Goal: Information Seeking & Learning: Compare options

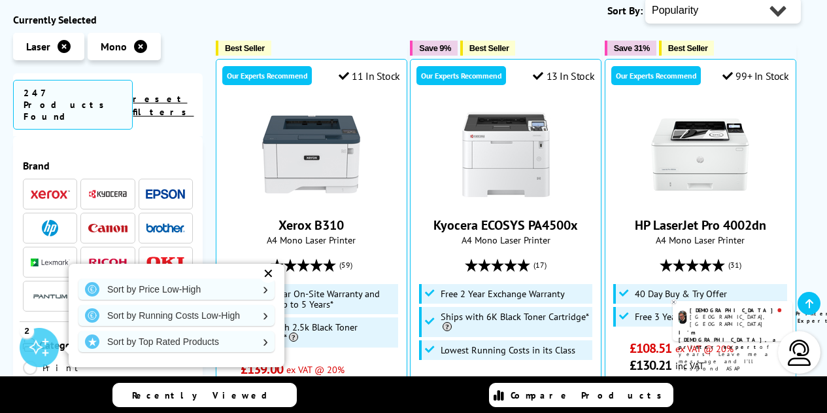
scroll to position [513, 0]
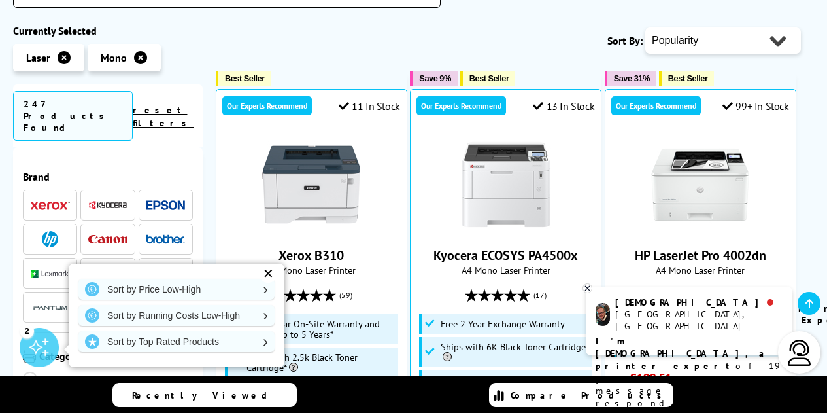
click at [226, 324] on link "Sort by Running Costs Low-High" at bounding box center [176, 315] width 196 height 21
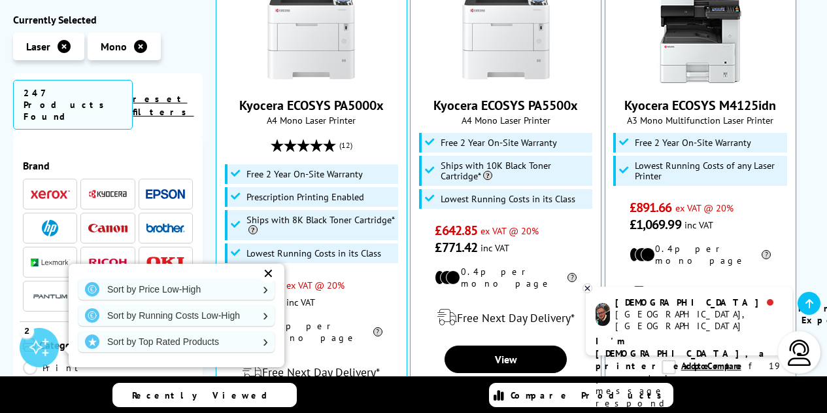
scroll to position [664, 0]
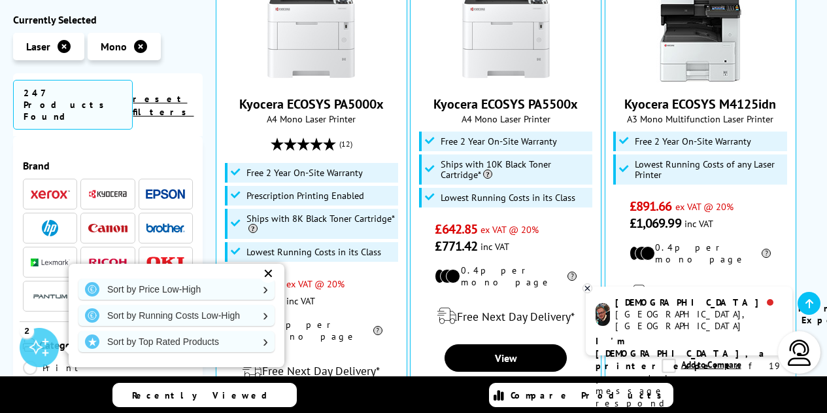
click at [266, 274] on div "✕" at bounding box center [268, 273] width 18 height 18
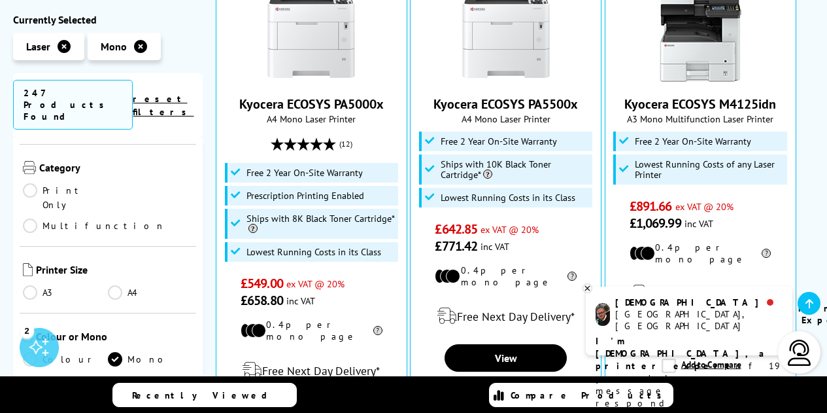
scroll to position [178, 0]
click at [37, 182] on link "Print Only" at bounding box center [65, 196] width 85 height 29
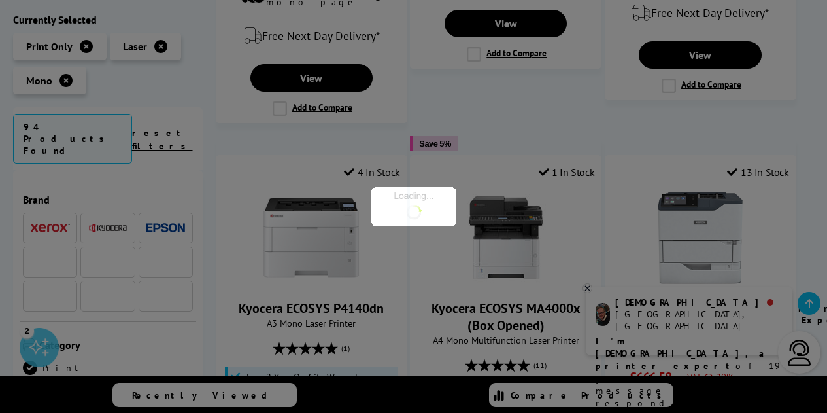
scroll to position [178, 0]
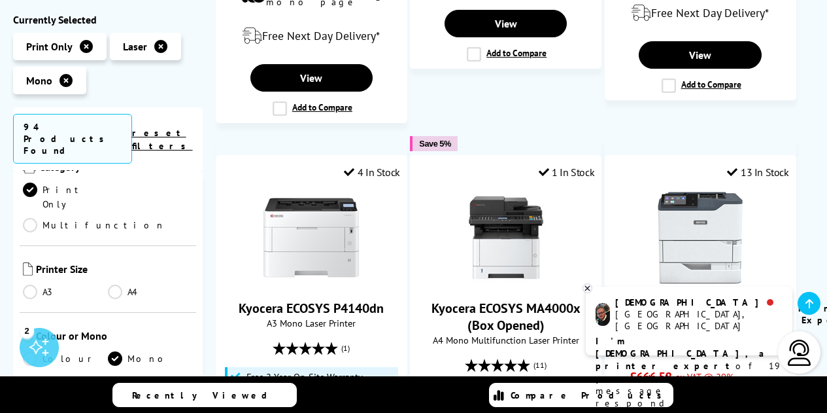
click at [114, 285] on link "A4" at bounding box center [150, 292] width 85 height 14
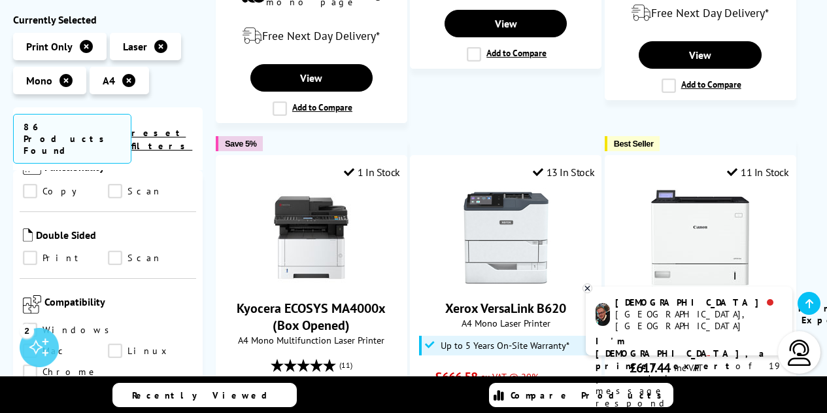
scroll to position [777, 0]
click at [35, 322] on link "Windows" at bounding box center [70, 329] width 94 height 14
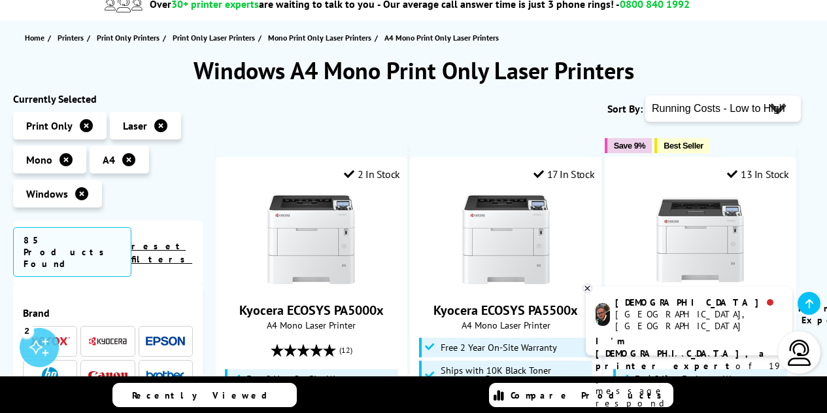
scroll to position [124, 0]
click at [771, 111] on select "Popularity Rating Price - Low to High Price - High to Low Running Costs - Low t…" at bounding box center [724, 108] width 156 height 26
select select "Price Ascending"
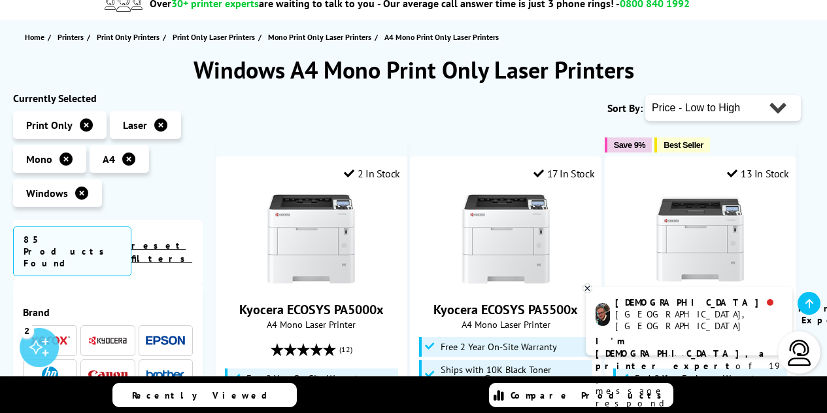
click at [646, 95] on select "Popularity Rating Price - Low to High Price - High to Low Running Costs - Low t…" at bounding box center [724, 108] width 156 height 26
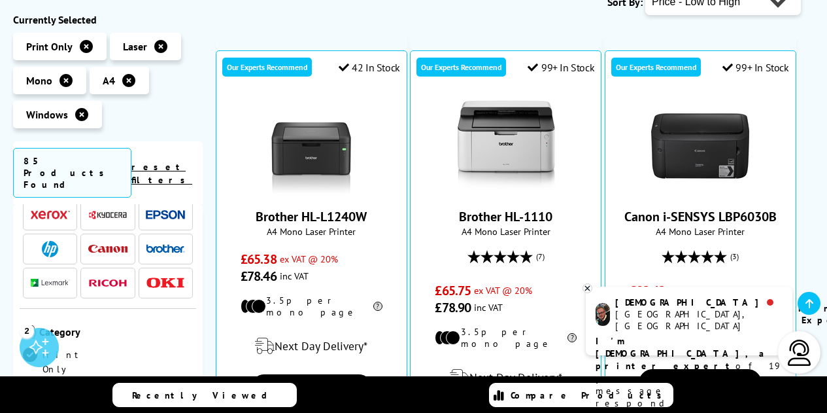
scroll to position [231, 0]
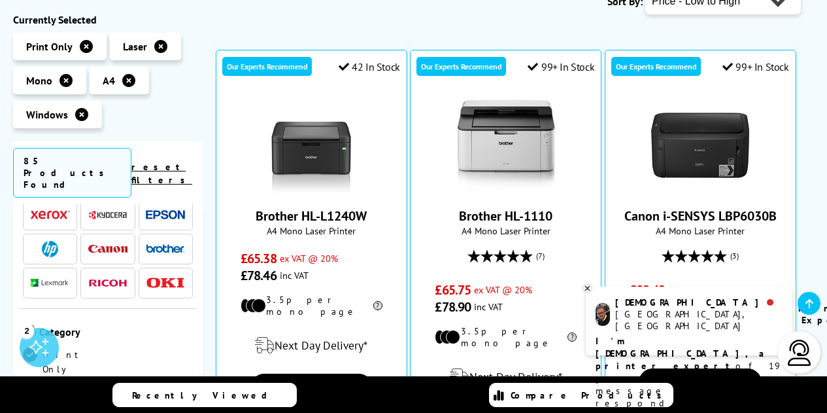
click at [111, 210] on img at bounding box center [107, 215] width 39 height 10
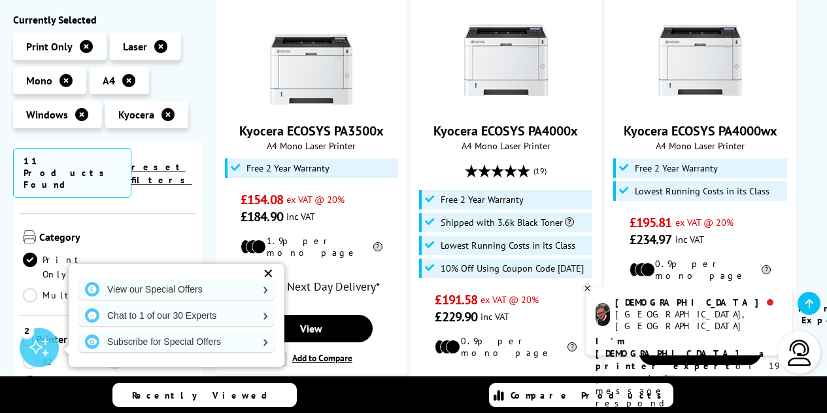
scroll to position [207, 0]
click at [271, 271] on div "✕" at bounding box center [268, 273] width 18 height 18
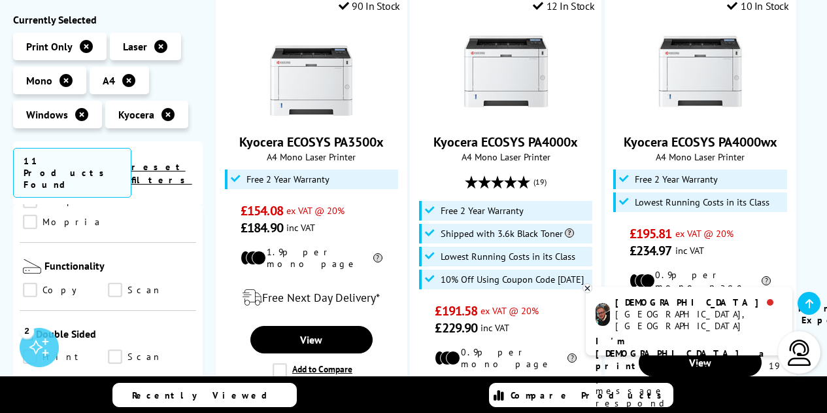
scroll to position [753, 0]
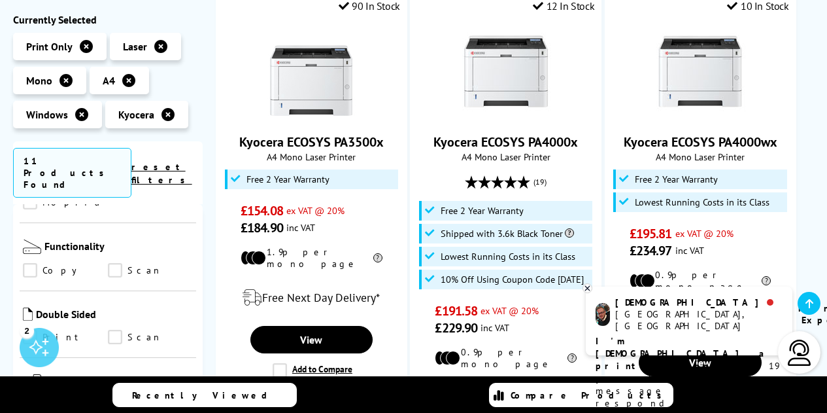
click at [33, 330] on link "Print" at bounding box center [65, 337] width 85 height 14
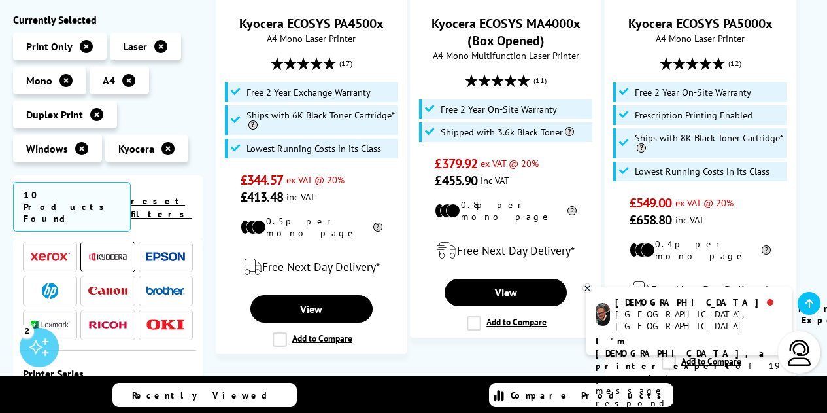
scroll to position [45, 0]
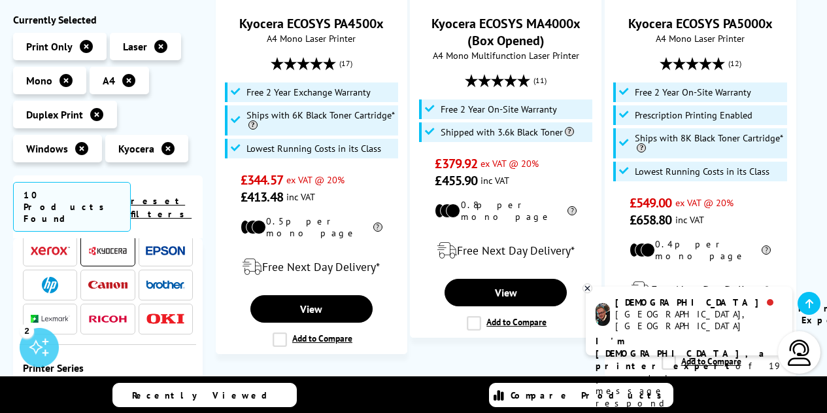
click at [56, 277] on img at bounding box center [50, 285] width 16 height 16
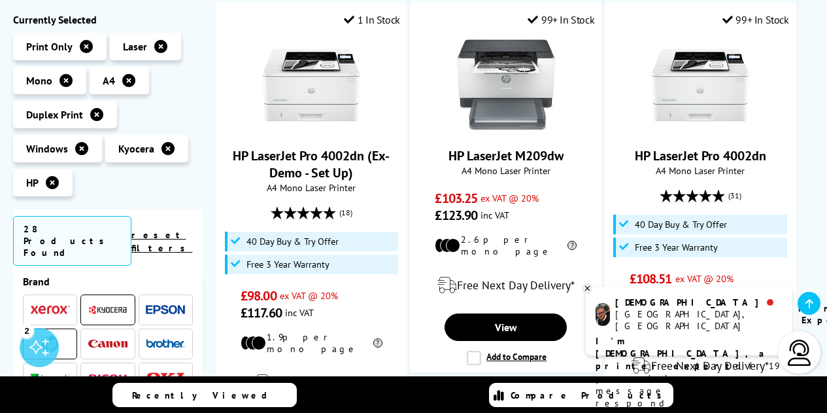
scroll to position [22, 0]
click at [116, 303] on img at bounding box center [107, 308] width 39 height 10
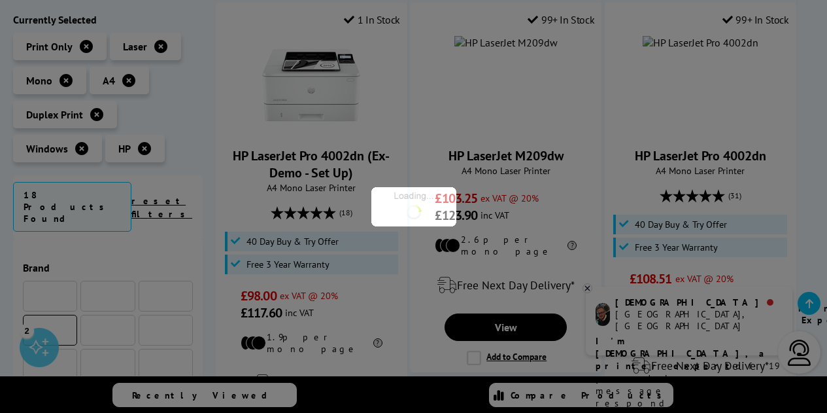
scroll to position [22, 0]
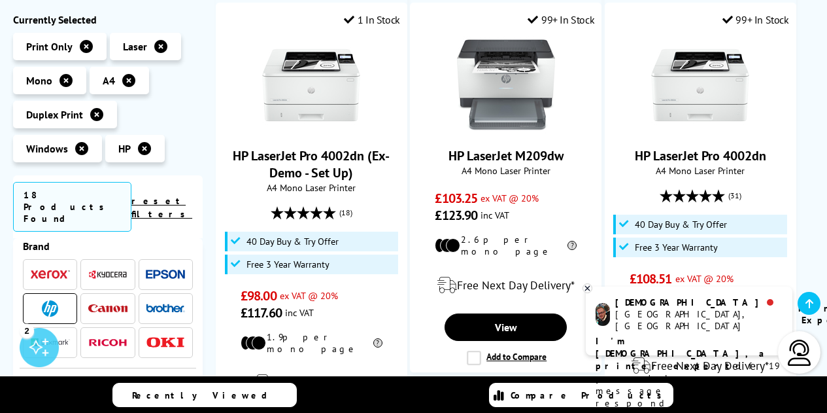
click at [69, 293] on li at bounding box center [50, 308] width 54 height 31
click at [56, 300] on img at bounding box center [50, 308] width 16 height 16
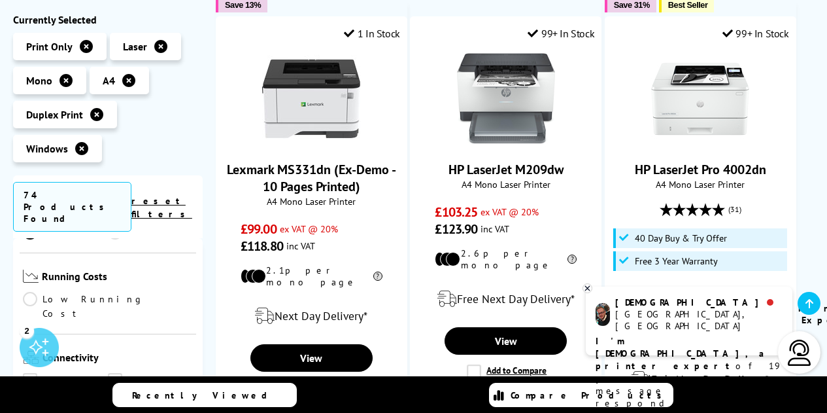
scroll to position [462, 0]
click at [29, 292] on link "Low Running Cost" at bounding box center [108, 306] width 170 height 29
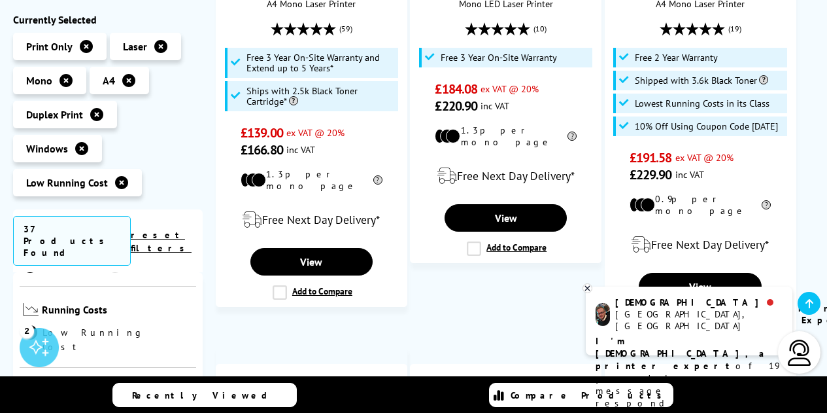
scroll to position [444, 0]
